Goal: Understand process/instructions

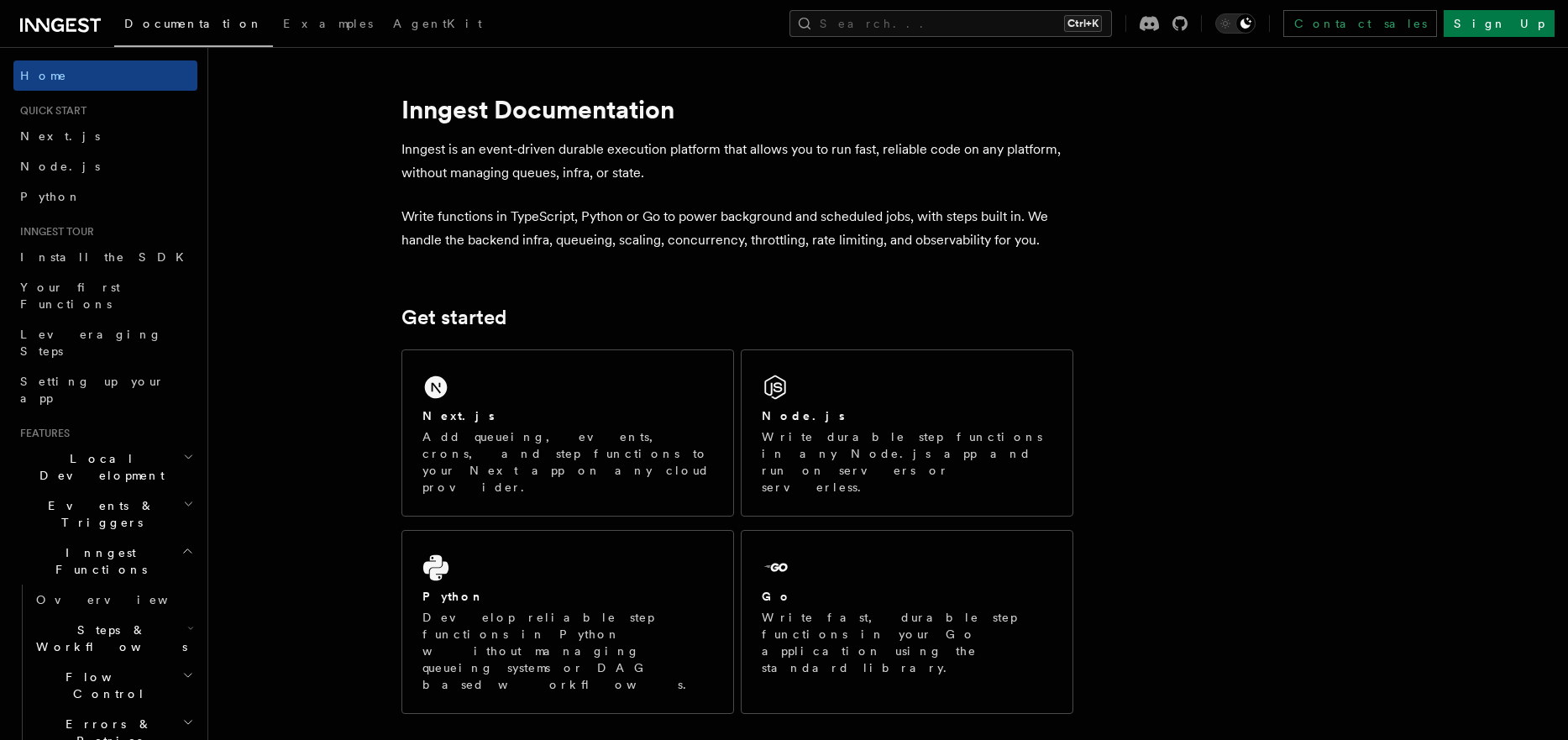
click at [81, 450] on span "Local Development" at bounding box center [98, 466] width 170 height 33
click at [79, 499] on span "Overview" at bounding box center [123, 505] width 173 height 13
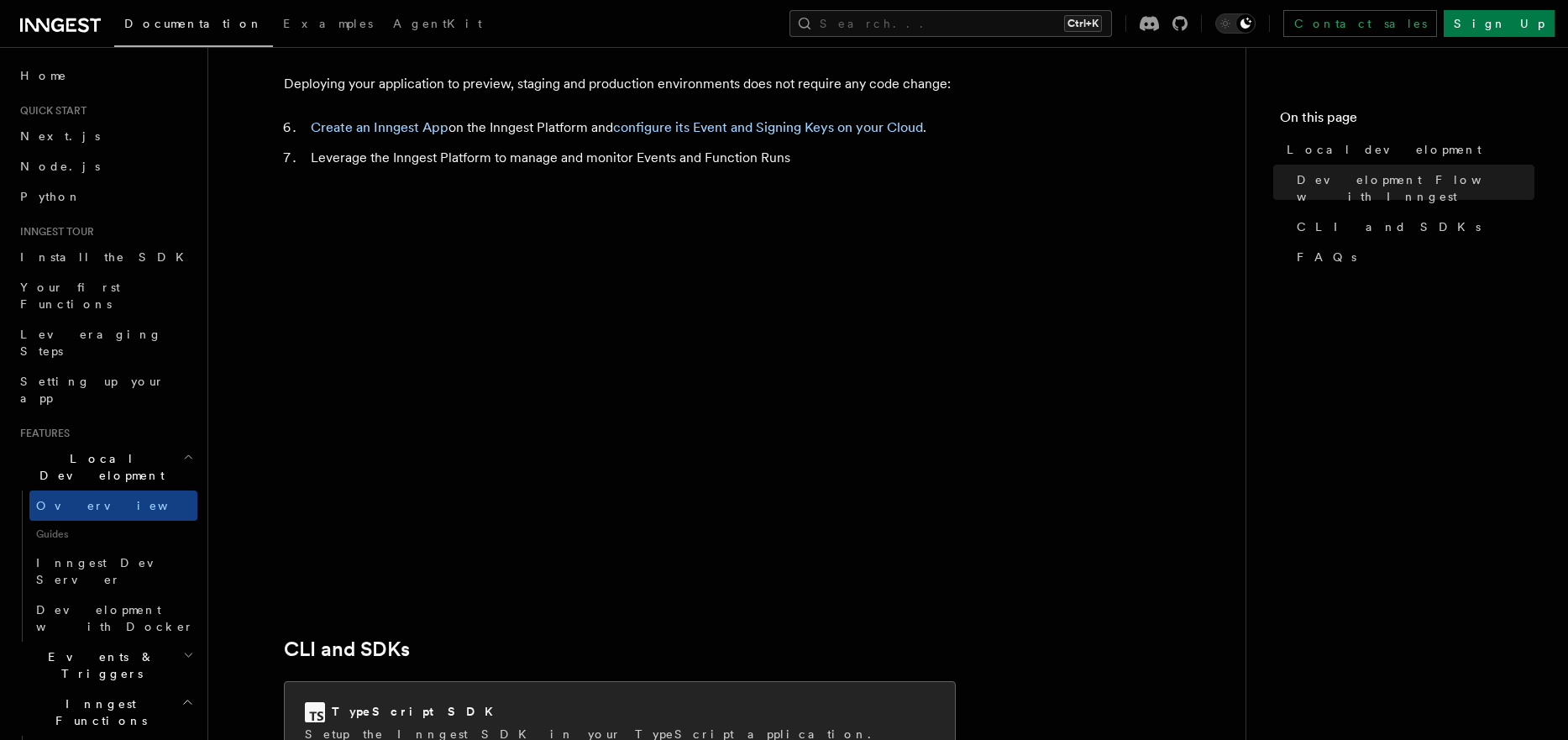
scroll to position [1916, 0]
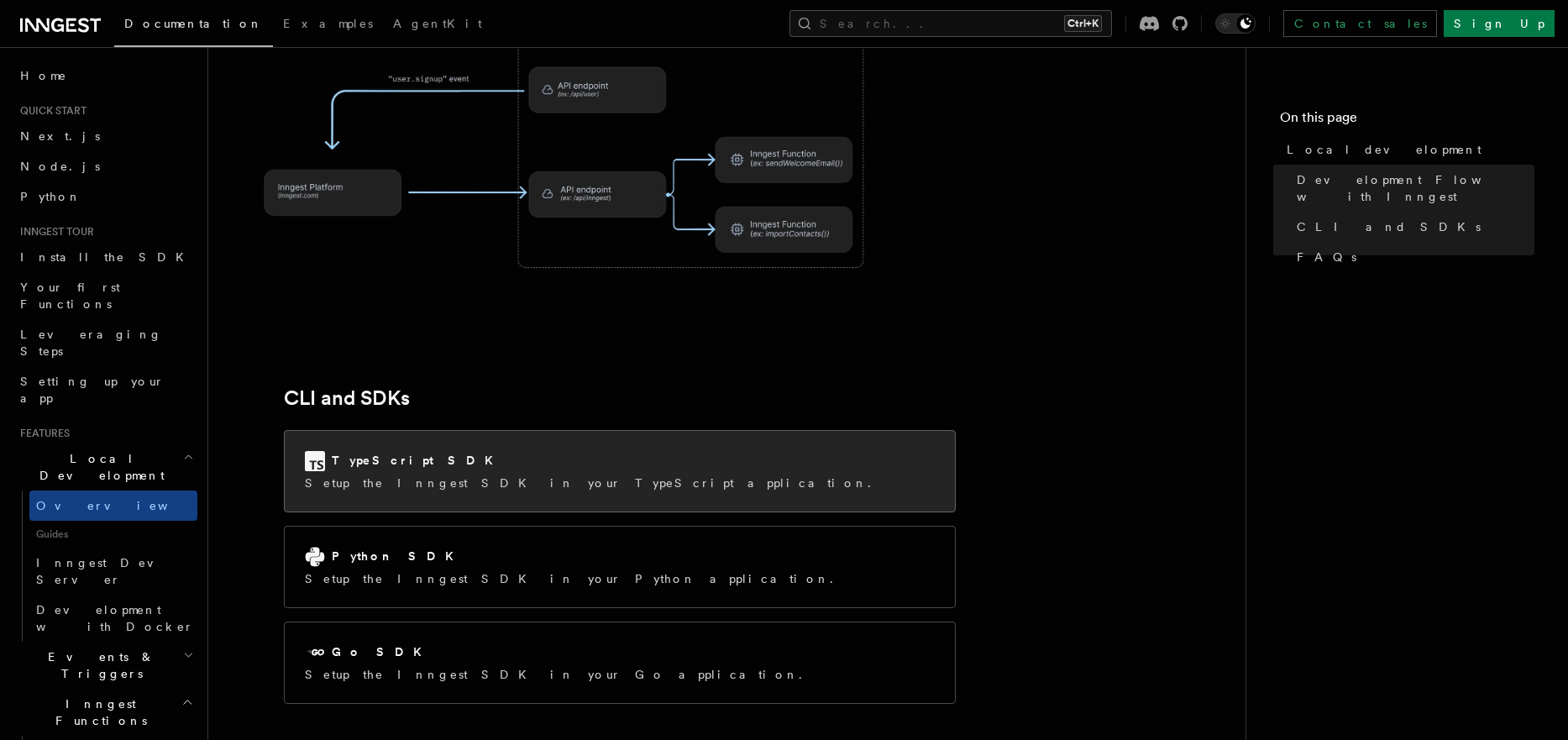
click at [447, 451] on div "TypeScript SDK" at bounding box center [593, 461] width 576 height 20
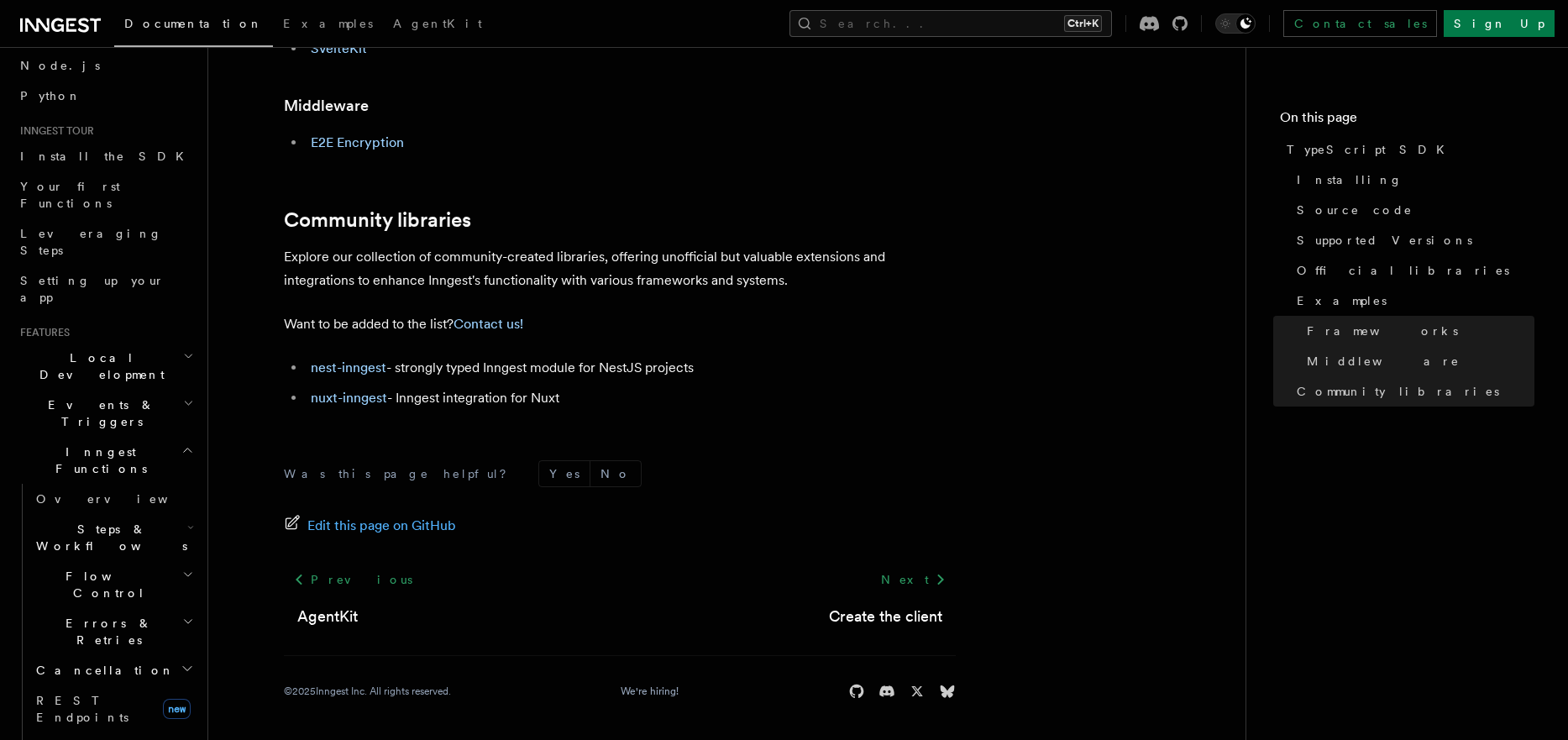
scroll to position [404, 0]
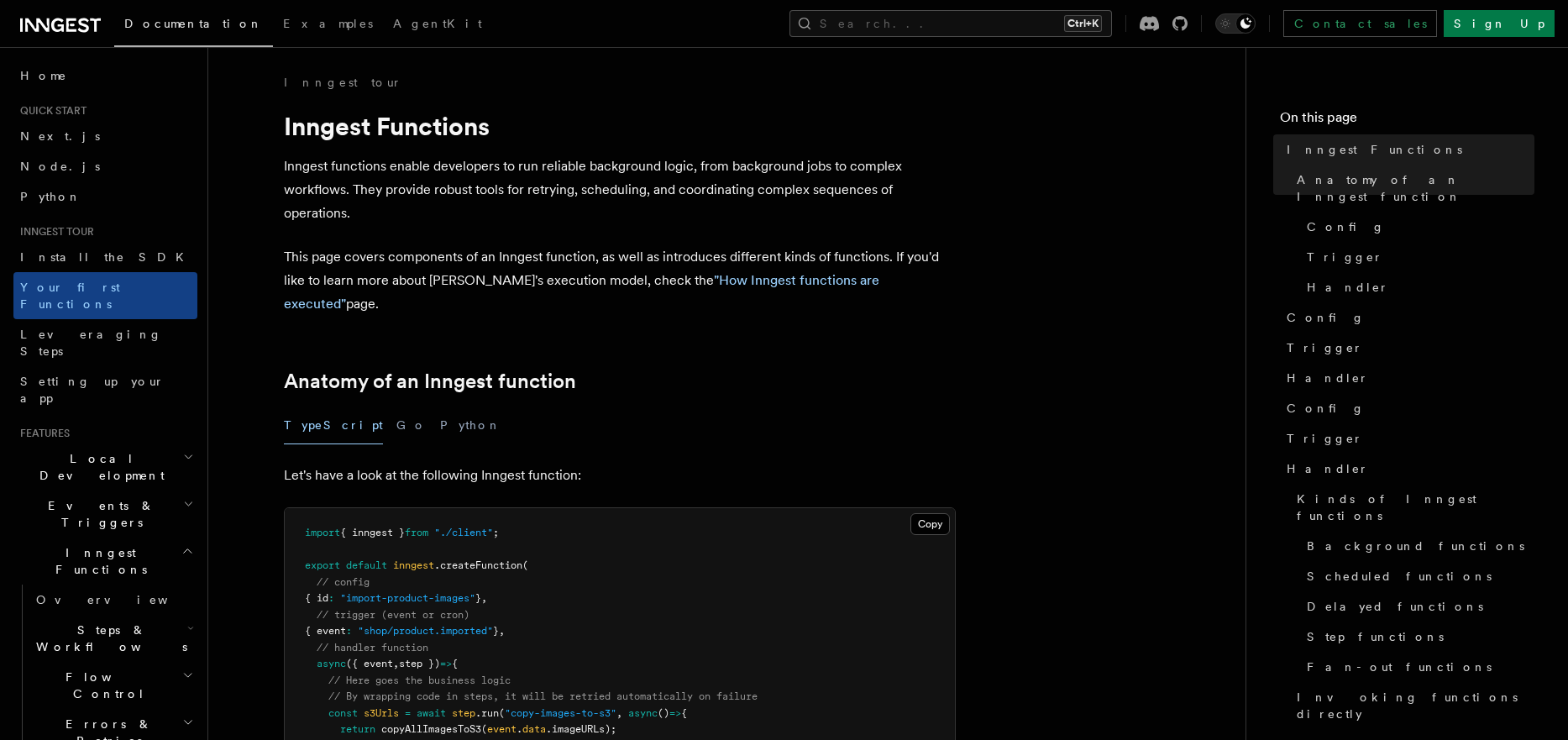
click at [87, 450] on span "Local Development" at bounding box center [98, 466] width 170 height 33
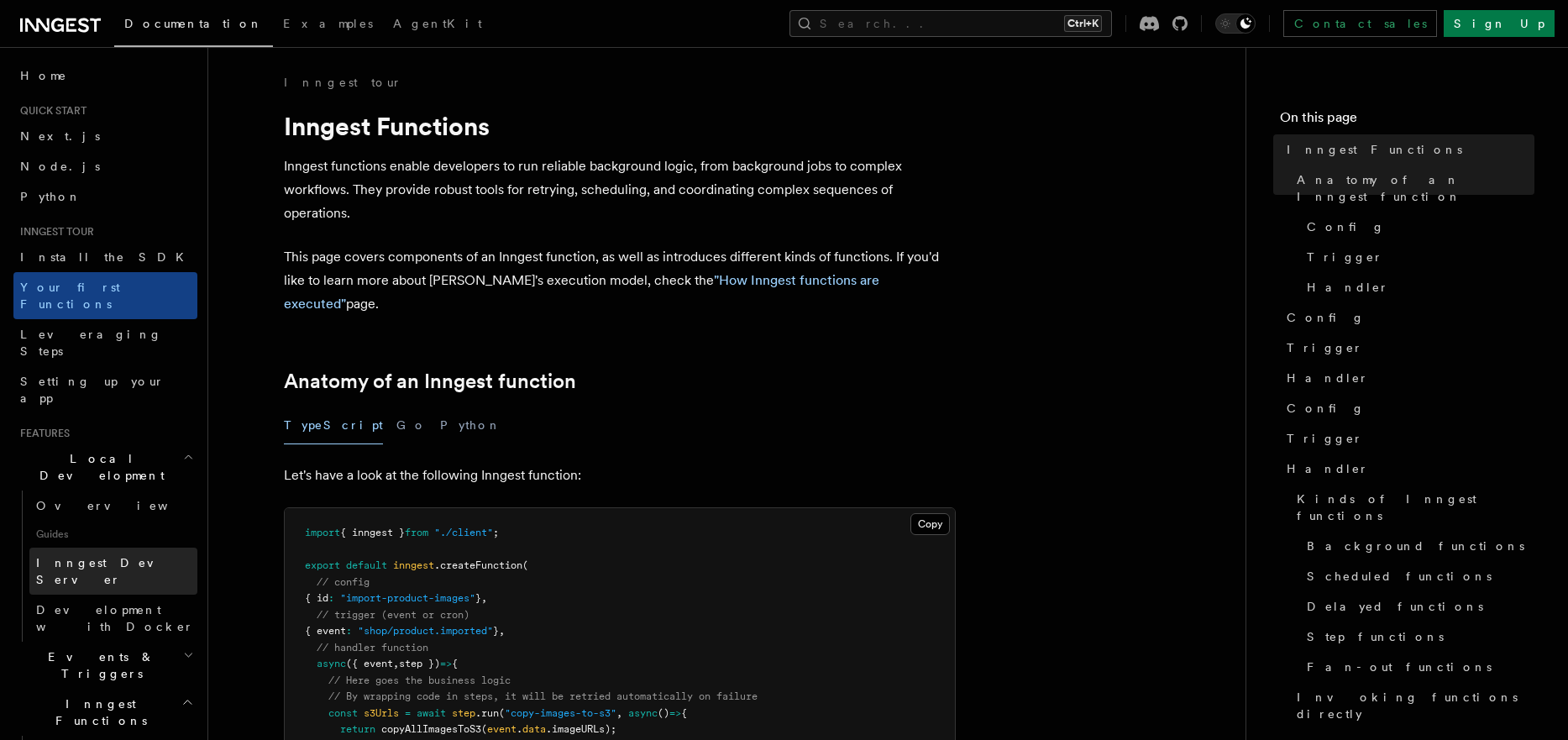
click at [90, 557] on span "Inngest Dev Server" at bounding box center [107, 572] width 143 height 30
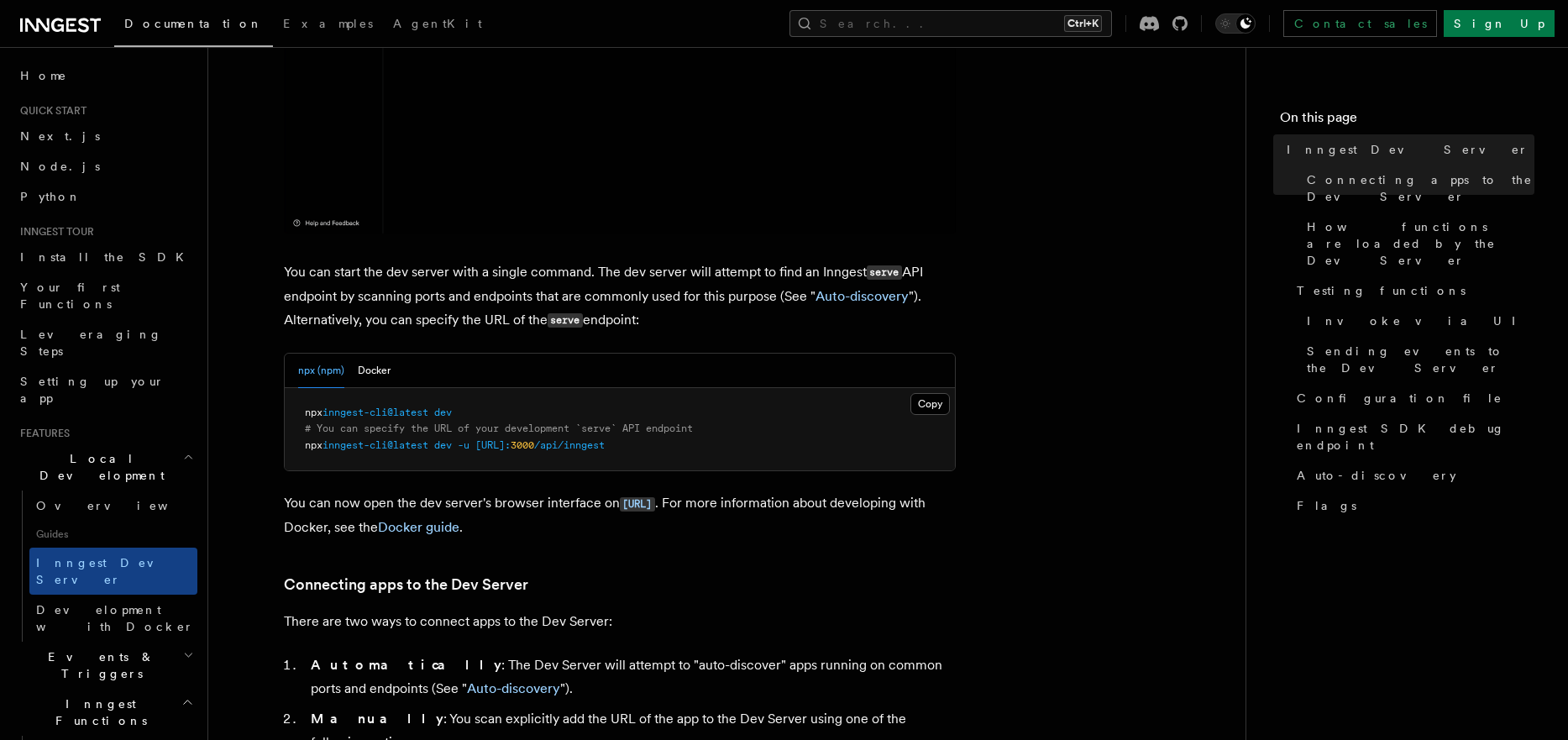
scroll to position [504, 0]
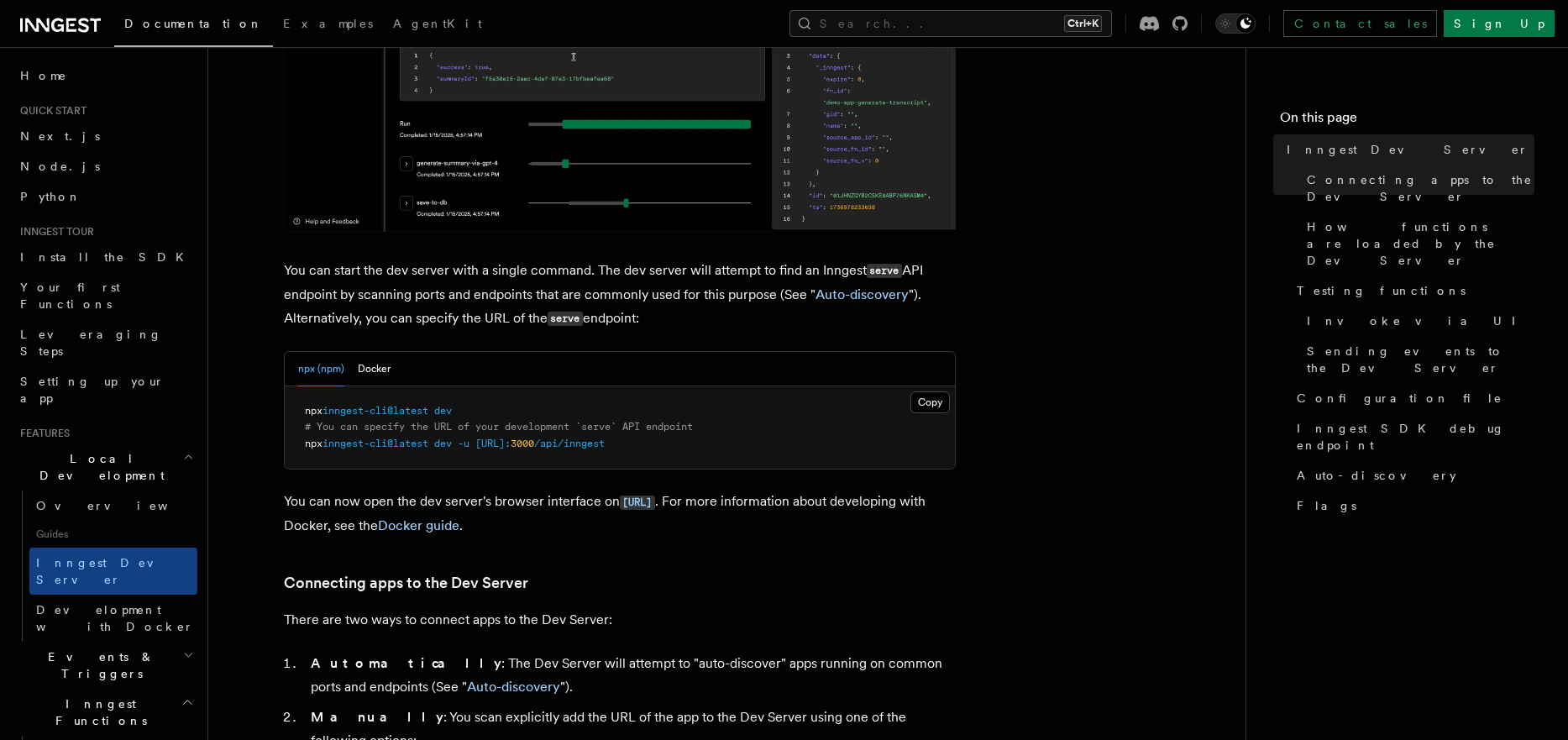
click at [407, 446] on span "inngest-cli@latest" at bounding box center [375, 444] width 105 height 11
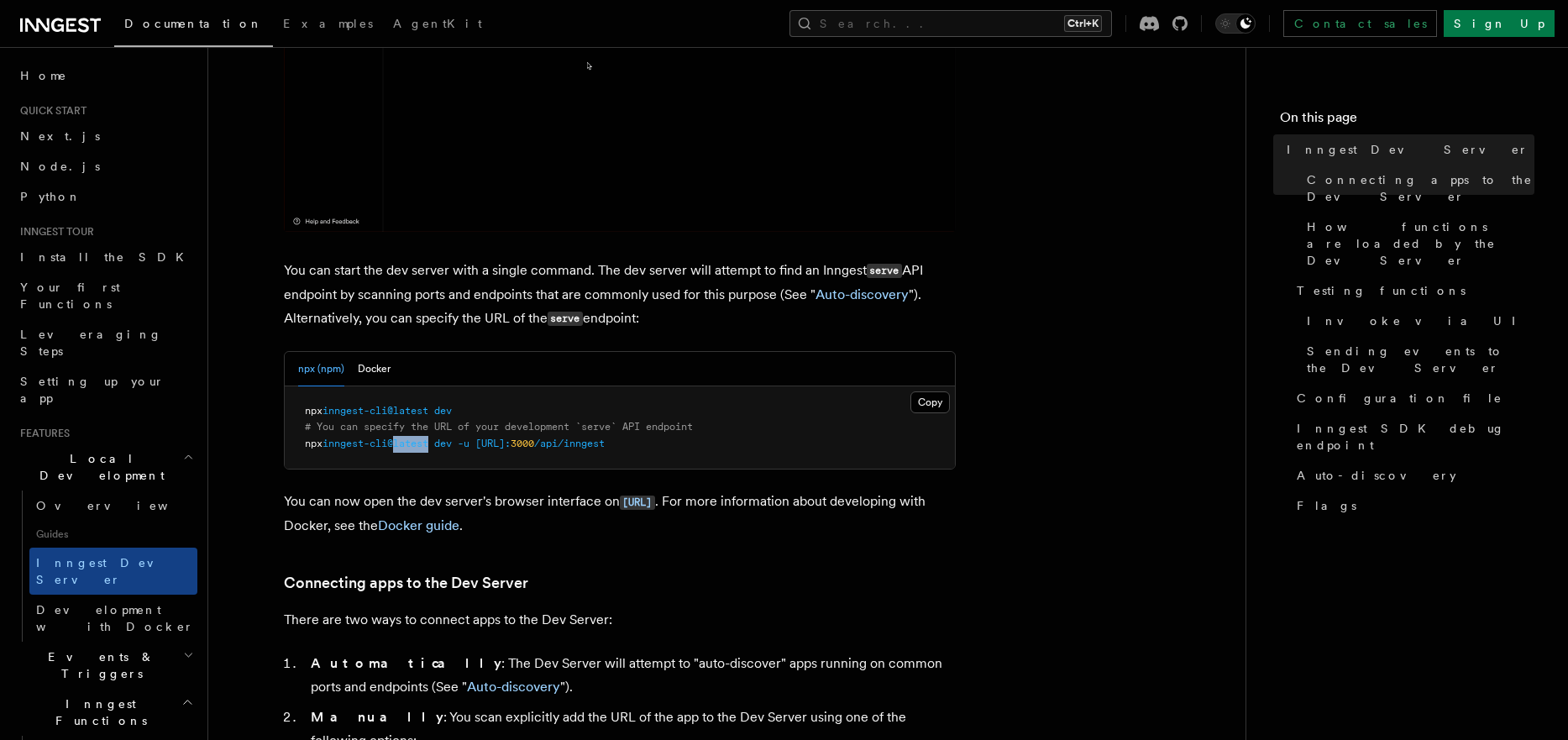
click at [407, 446] on span "inngest-cli@latest" at bounding box center [375, 444] width 105 height 11
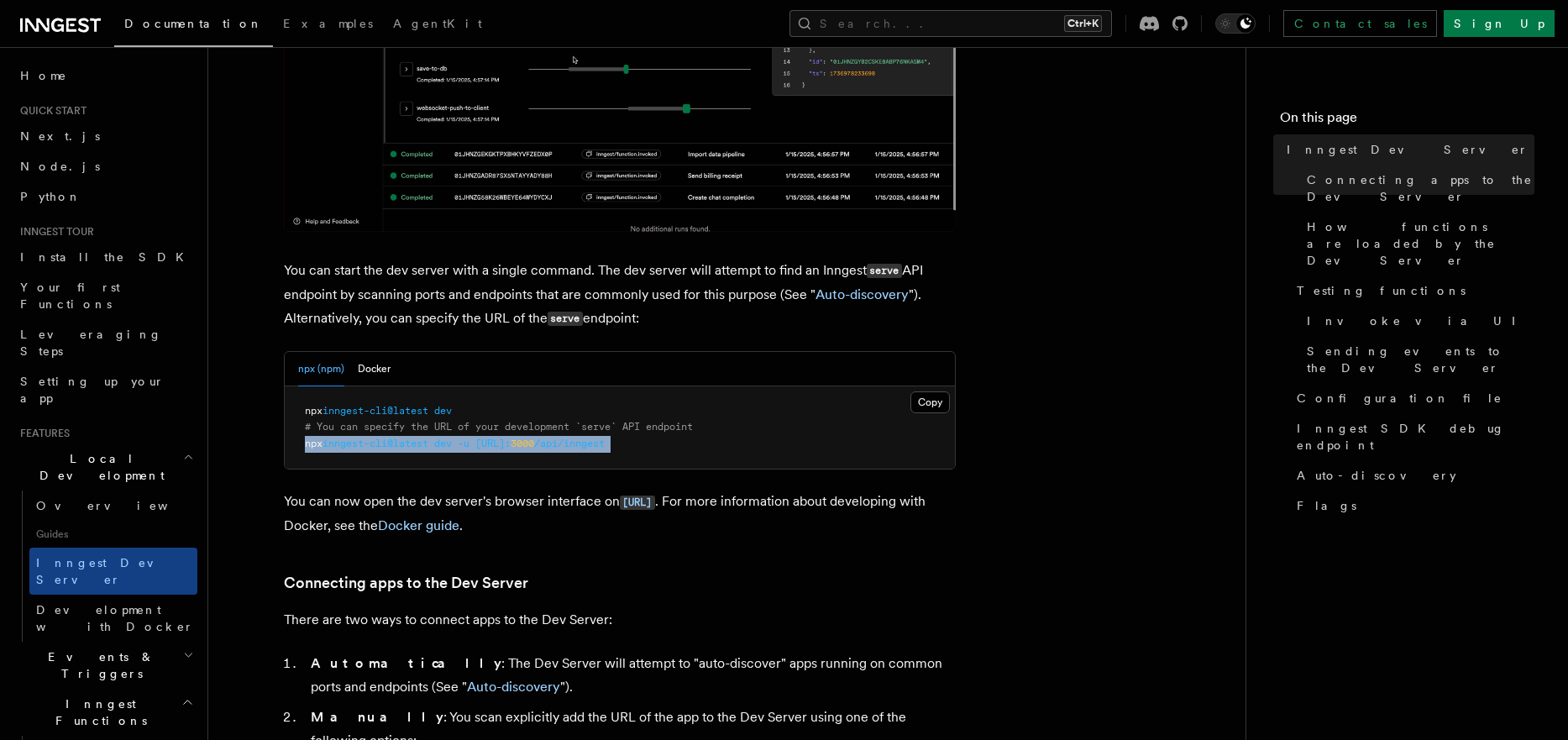
copy article "npx inngest-cli@latest dev -u http://localhost: 3000 /api/inngest"
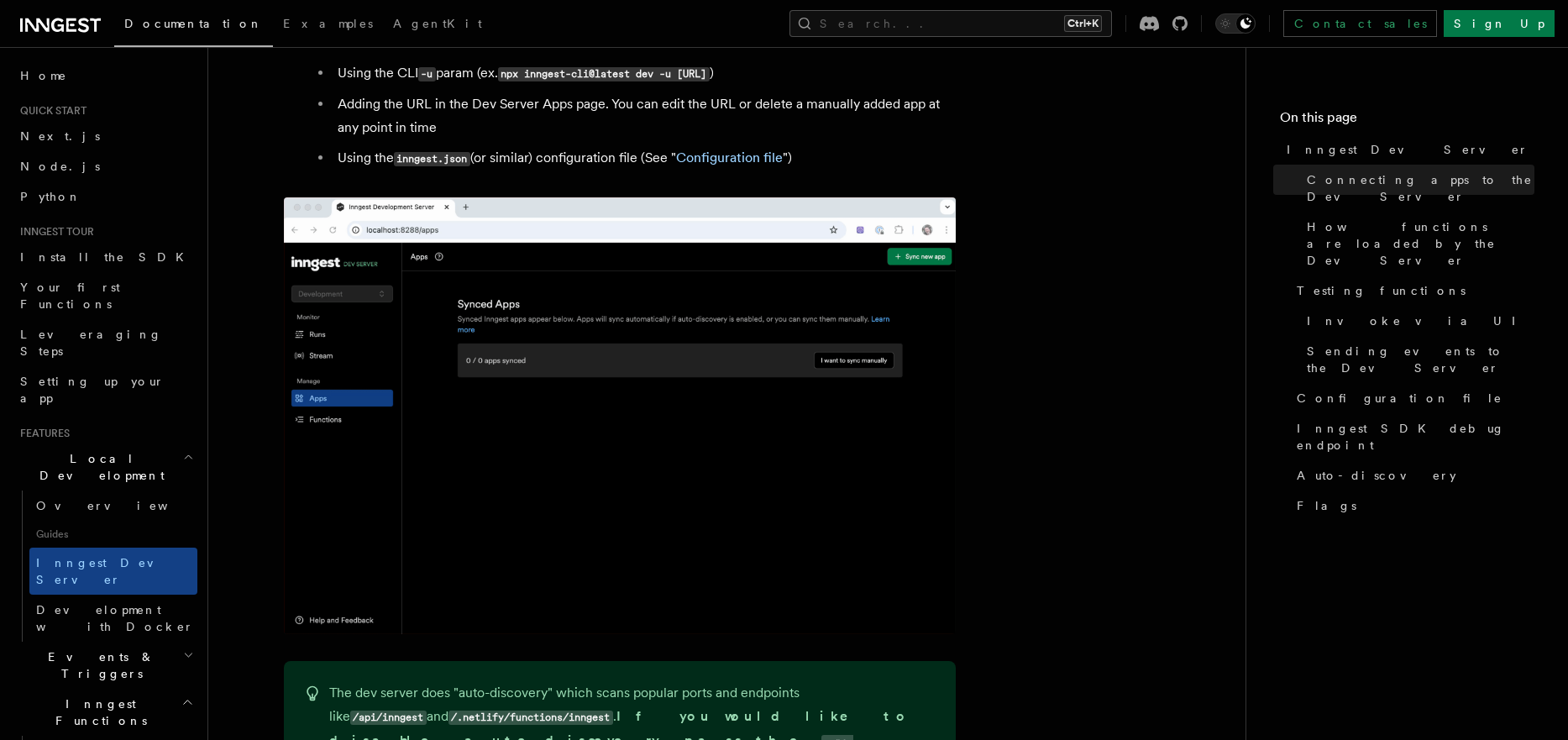
scroll to position [1210, 0]
